Goal: Check status: Check status

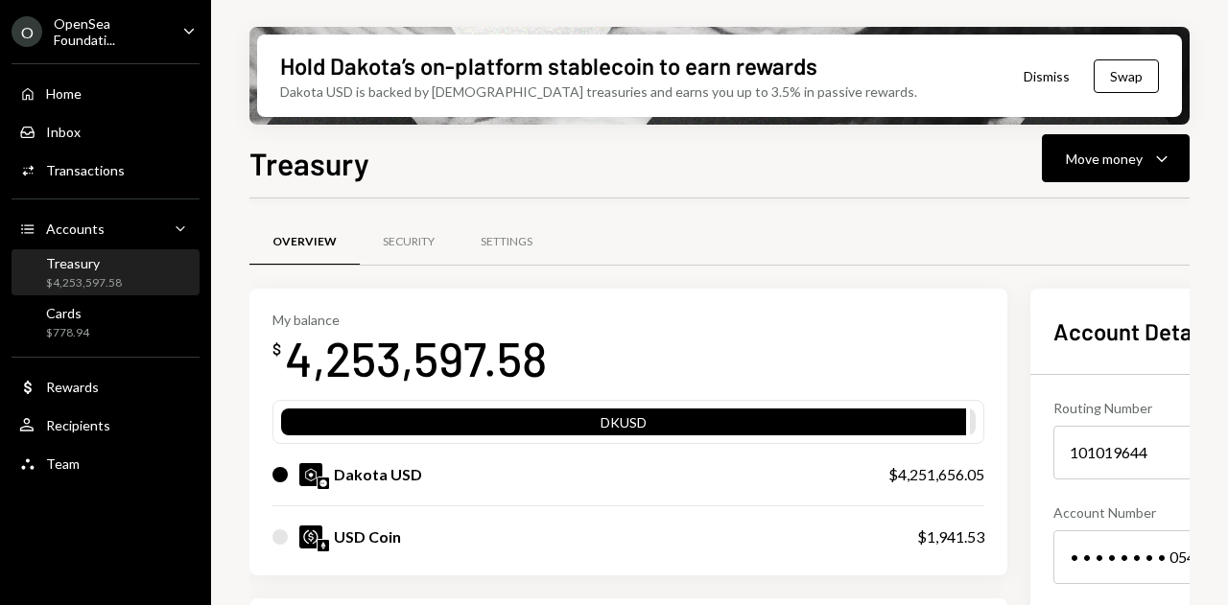
scroll to position [376, 0]
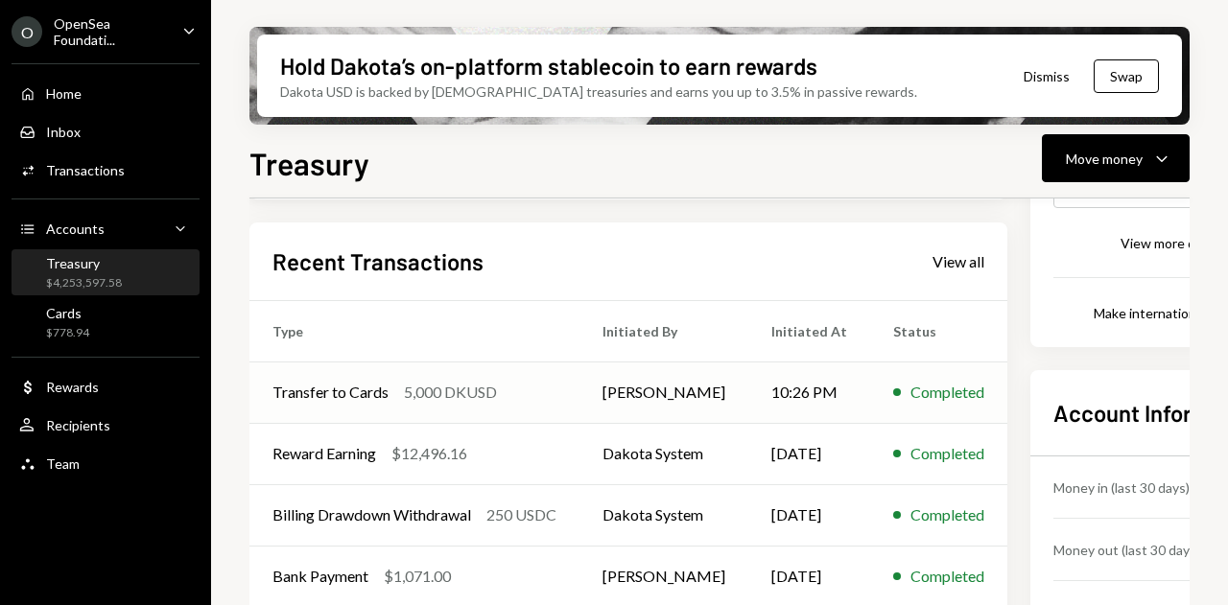
click at [471, 385] on div "5,000 DKUSD" at bounding box center [450, 392] width 93 height 23
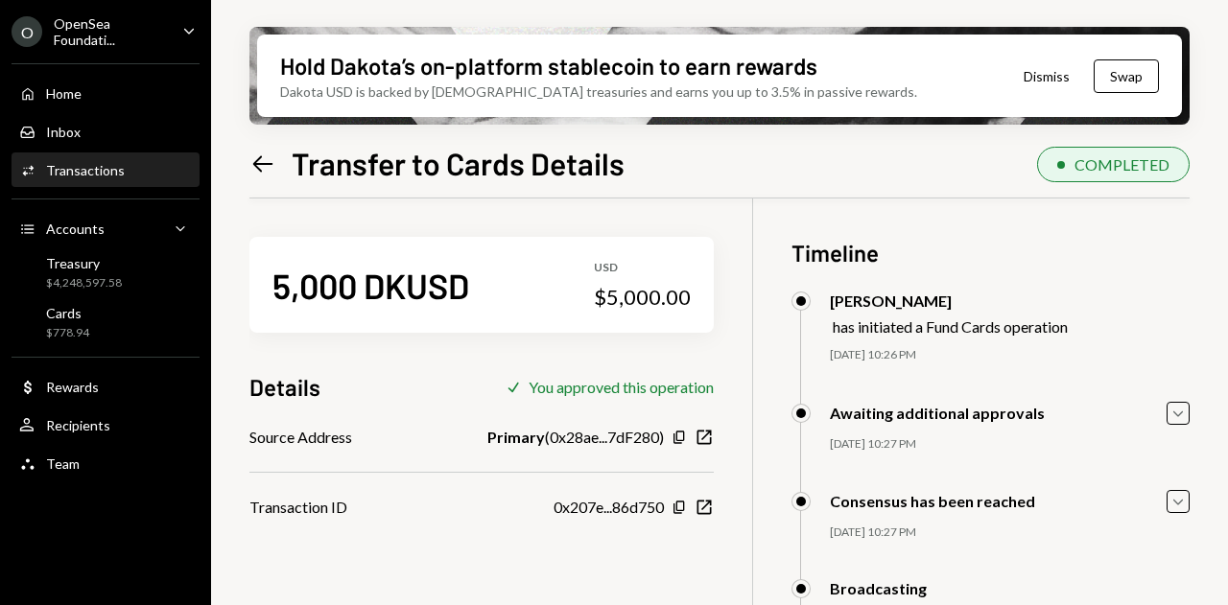
scroll to position [153, 0]
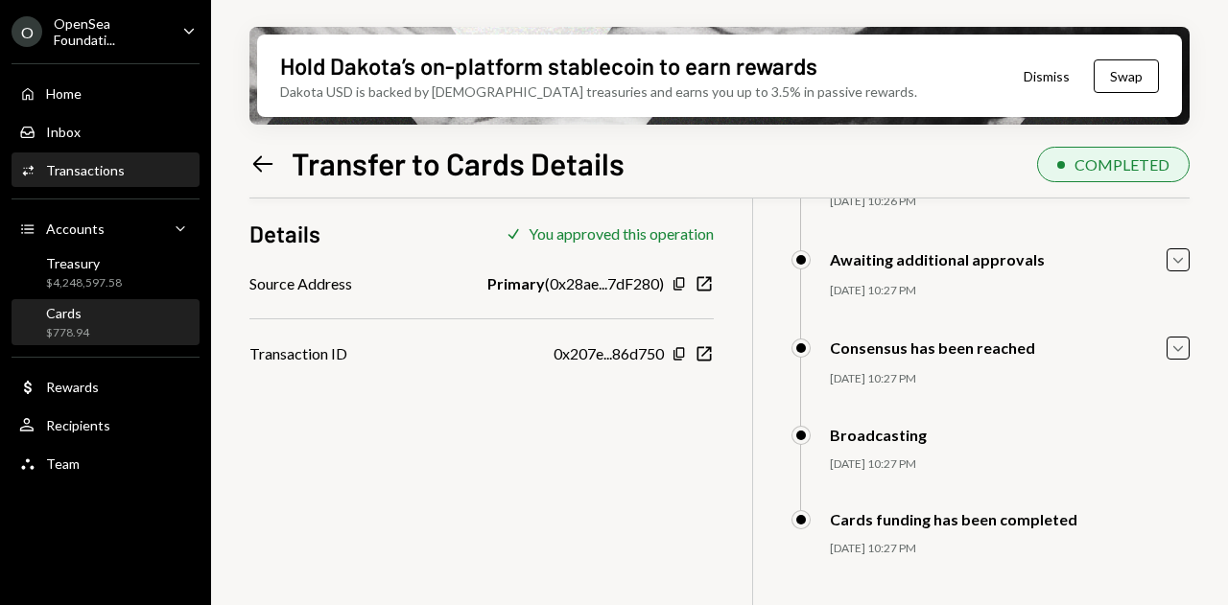
click at [125, 326] on div "Cards $778.94" at bounding box center [105, 323] width 173 height 36
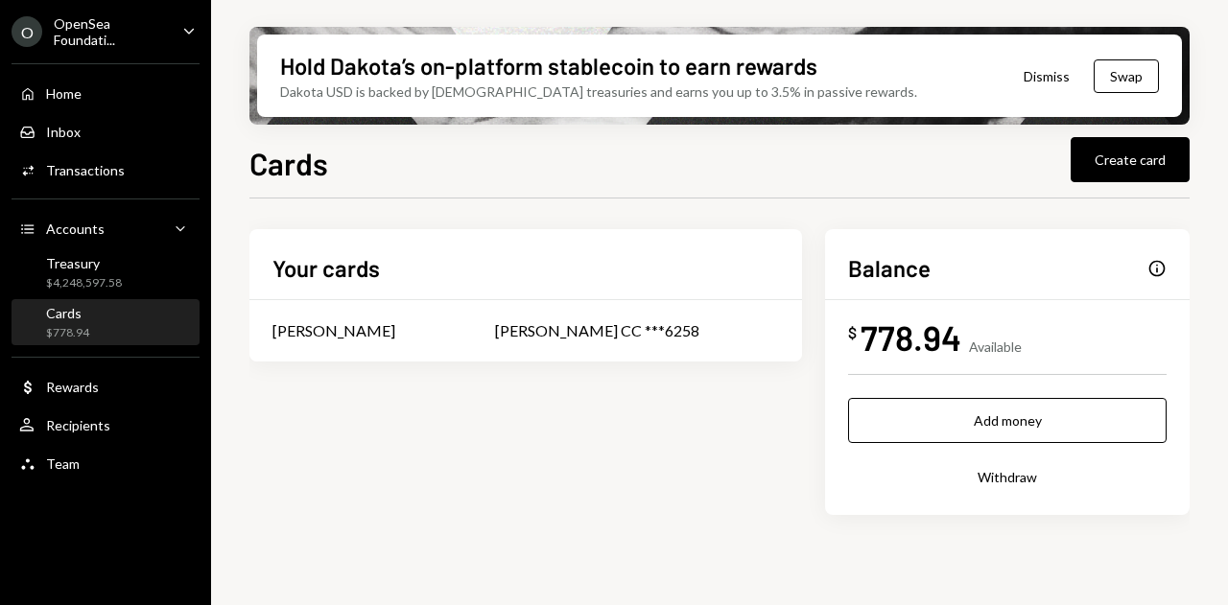
click at [120, 317] on div "Cards $778.94" at bounding box center [105, 323] width 173 height 36
click at [101, 271] on div "Treasury $4,248,597.58" at bounding box center [84, 273] width 76 height 36
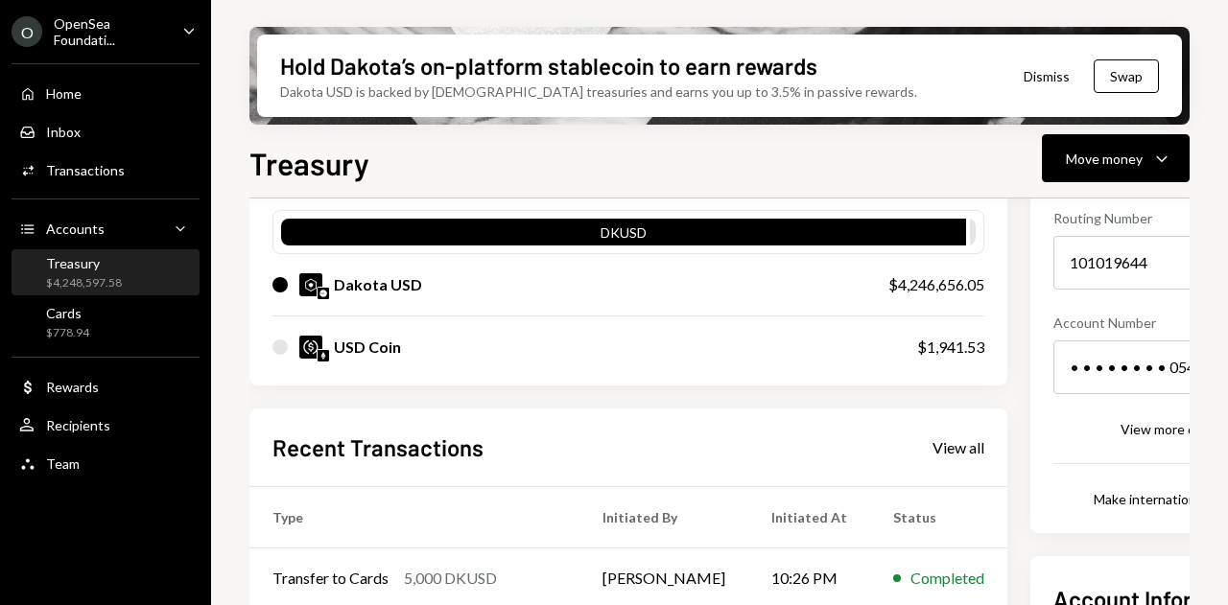
scroll to position [336, 0]
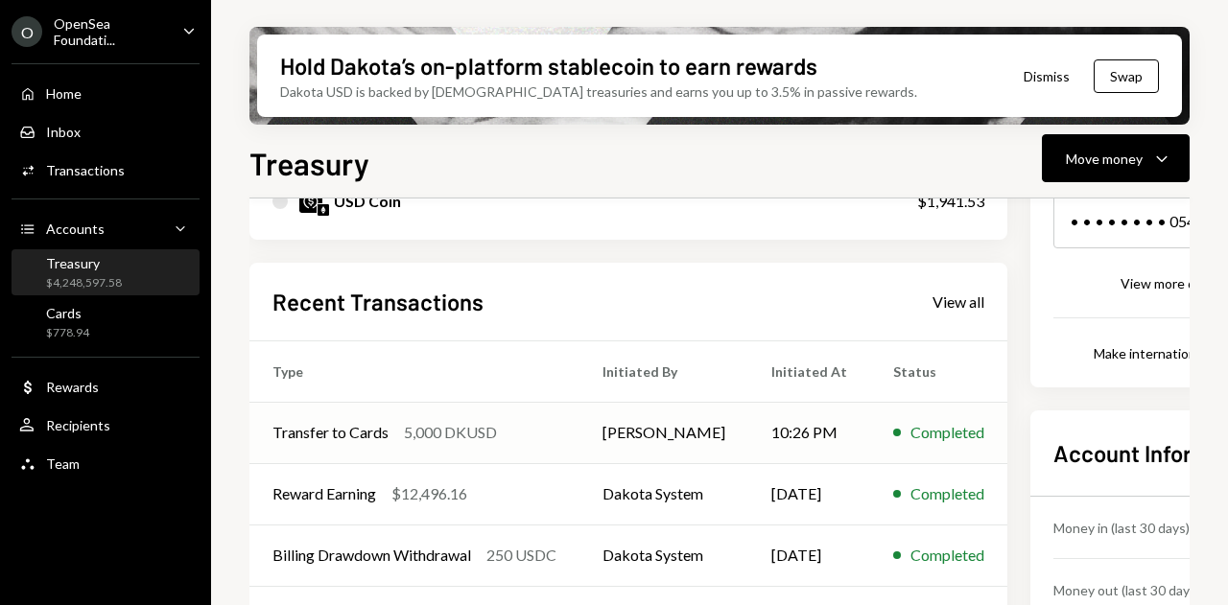
click at [397, 421] on div "Transfer to Cards 5,000 DKUSD" at bounding box center [414, 432] width 284 height 23
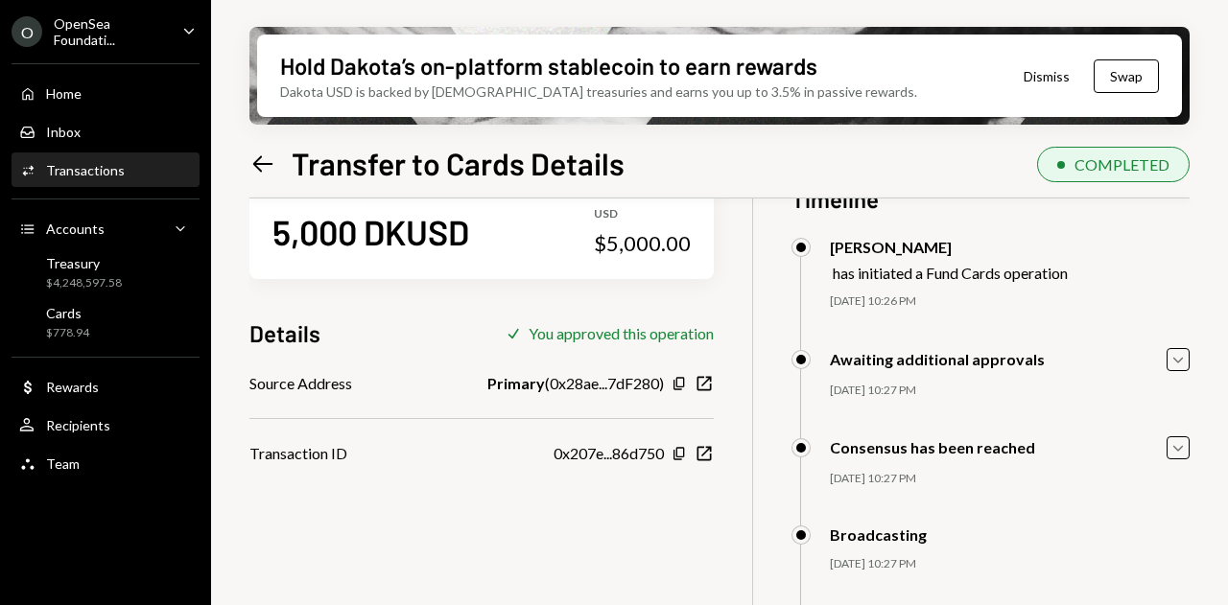
scroll to position [153, 0]
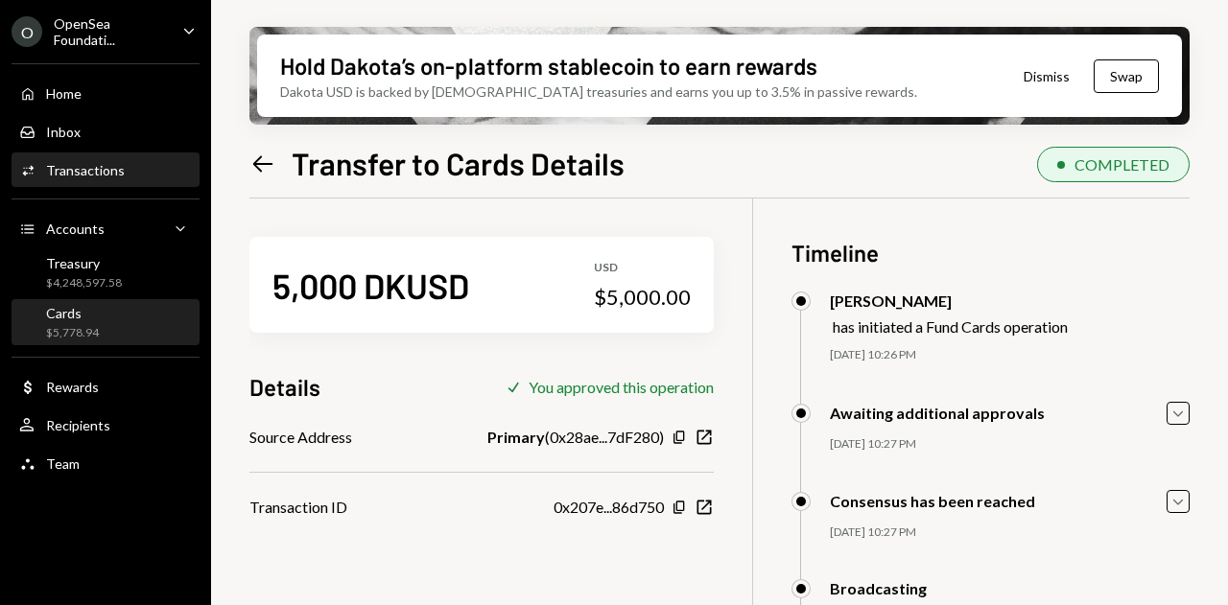
click at [73, 328] on div "$5,778.94" at bounding box center [72, 333] width 53 height 16
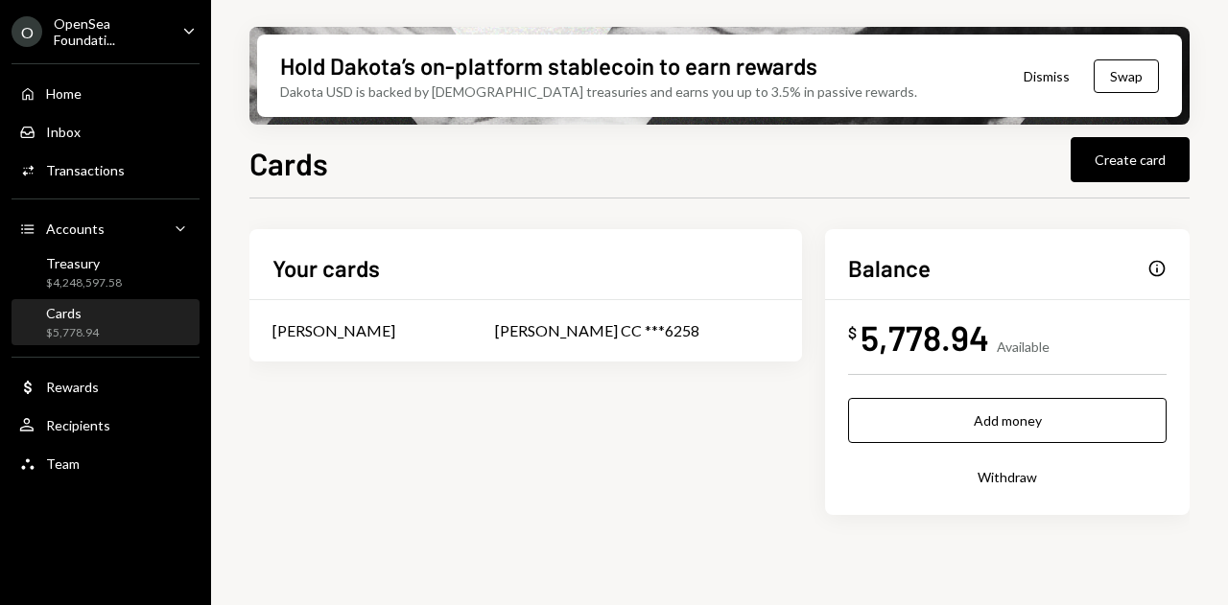
click at [127, 329] on div "Cards $5,778.94" at bounding box center [105, 323] width 173 height 36
